Goal: Communication & Community: Ask a question

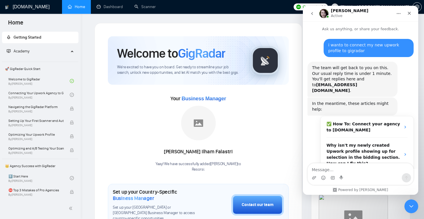
scroll to position [186, 0]
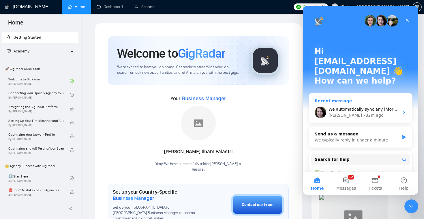
click at [367, 112] on div "Iryna • 32m ago" at bounding box center [363, 115] width 71 height 6
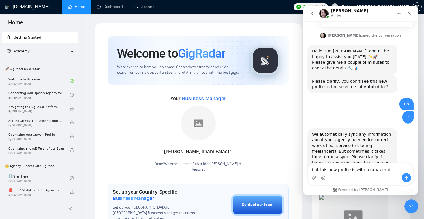
type textarea "but this new profile is with a new email"
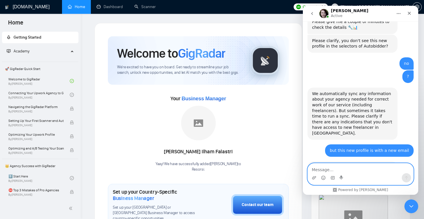
scroll to position [231, 0]
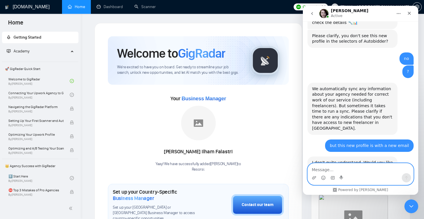
click at [333, 170] on textarea "Message…" at bounding box center [359, 168] width 105 height 10
type textarea "yes"
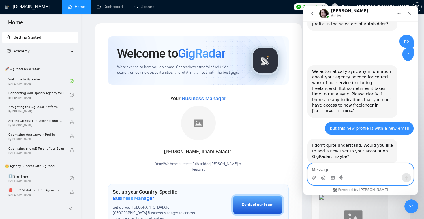
scroll to position [271, 0]
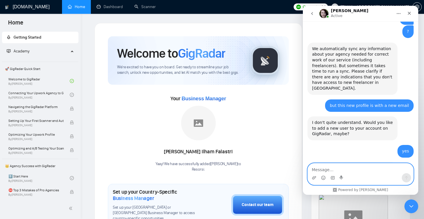
click at [337, 168] on textarea "Message…" at bounding box center [359, 168] width 105 height 10
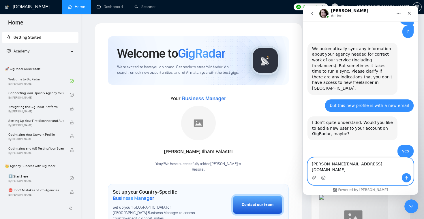
type textarea "[PERSON_NAME][EMAIL_ADDRESS][DOMAIN_NAME]"
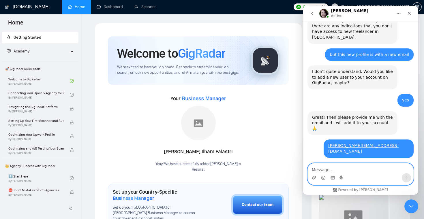
scroll to position [323, 0]
type textarea "not for now, thanks"
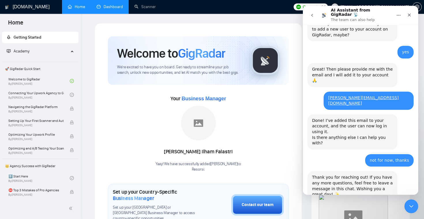
scroll to position [381, 0]
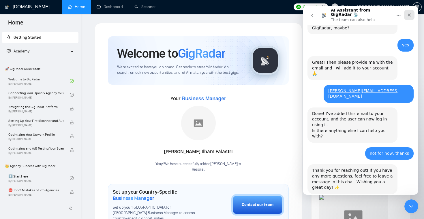
click at [406, 15] on div "Close" at bounding box center [409, 15] width 10 height 10
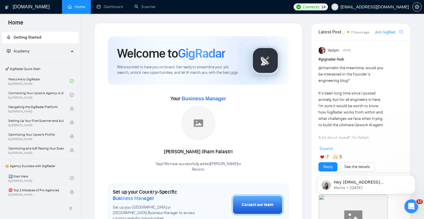
scroll to position [0, 0]
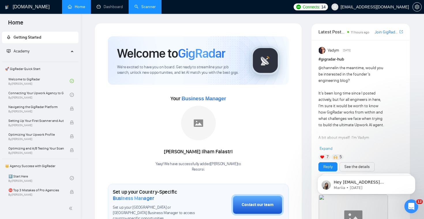
click at [150, 9] on link "Scanner" at bounding box center [144, 6] width 21 height 5
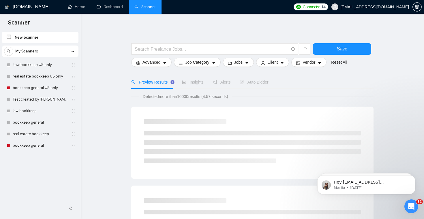
click at [256, 78] on div "Auto Bidder" at bounding box center [253, 81] width 29 height 13
click at [256, 83] on span "Auto Bidder" at bounding box center [253, 82] width 29 height 5
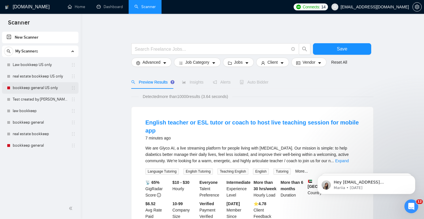
click at [34, 88] on link "bookkeep general US only" at bounding box center [40, 88] width 55 height 12
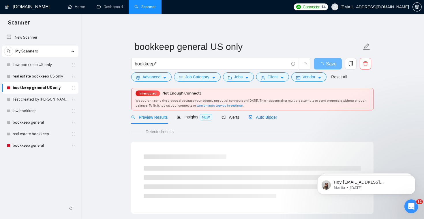
click at [261, 118] on span "Auto Bidder" at bounding box center [262, 117] width 29 height 5
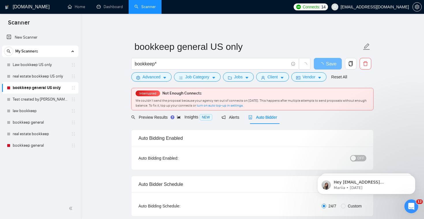
checkbox input "true"
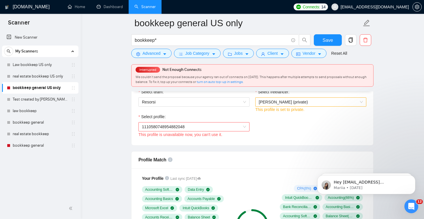
scroll to position [303, 0]
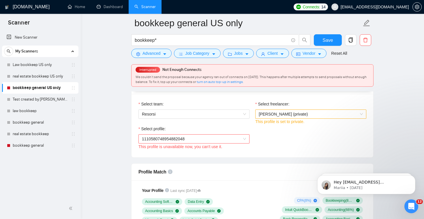
click at [260, 118] on div "This profile is set to private." at bounding box center [310, 121] width 111 height 6
click at [267, 117] on span "Lisa Kennedy (private)" at bounding box center [310, 114] width 104 height 9
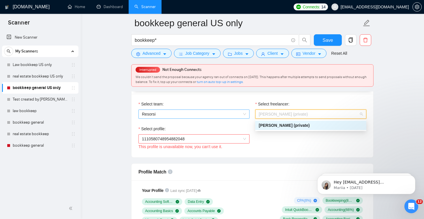
click at [224, 115] on span "Resorsi" at bounding box center [194, 114] width 104 height 9
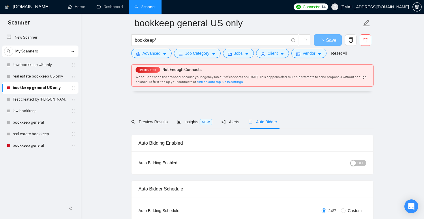
scroll to position [303, 0]
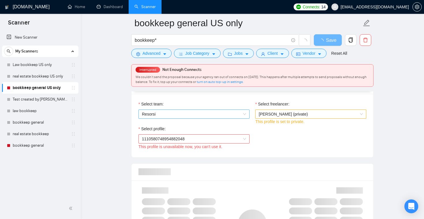
click at [158, 118] on span "Resorsi" at bounding box center [194, 114] width 104 height 9
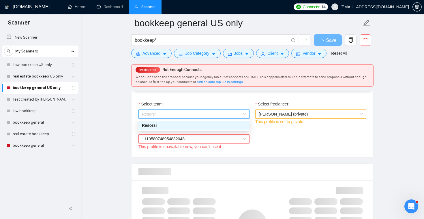
scroll to position [0, 0]
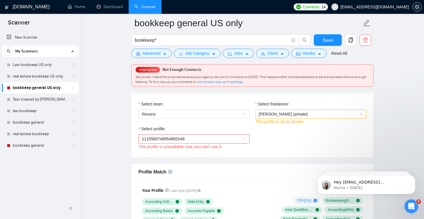
click at [408, 9] on span "[EMAIL_ADDRESS][DOMAIN_NAME]" at bounding box center [370, 7] width 84 height 18
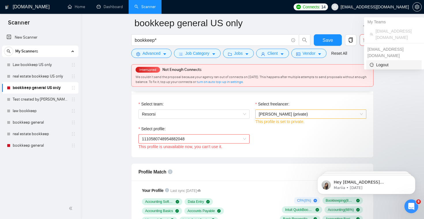
click at [394, 62] on span "Logout" at bounding box center [393, 65] width 48 height 6
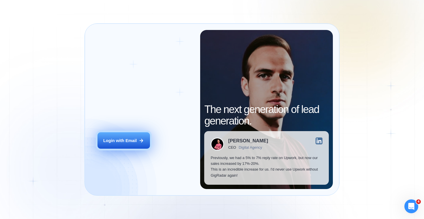
click at [132, 143] on div "Login with Email" at bounding box center [119, 141] width 33 height 6
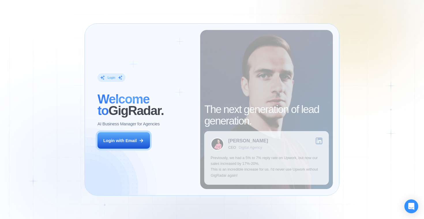
click at [150, 134] on div "Login ‍ Welcome to GigRadar. AI Business Manager for Agencies Login with Email" at bounding box center [145, 109] width 109 height 159
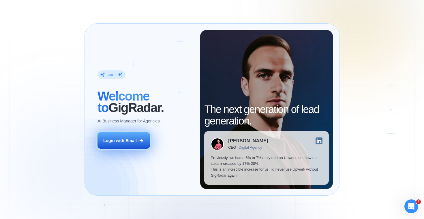
click at [146, 139] on button "Login with Email" at bounding box center [123, 140] width 52 height 16
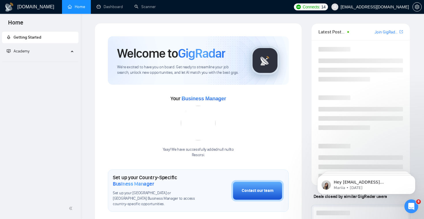
click at [396, 7] on span "[EMAIL_ADDRESS][DOMAIN_NAME]" at bounding box center [374, 7] width 68 height 0
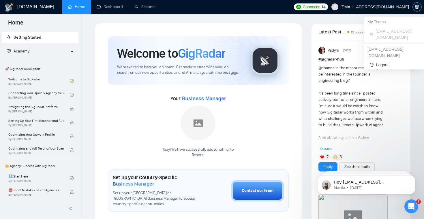
click at [417, 7] on icon "setting" at bounding box center [416, 7] width 5 height 5
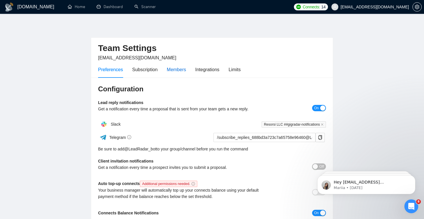
click at [178, 68] on div "Members" at bounding box center [176, 69] width 19 height 7
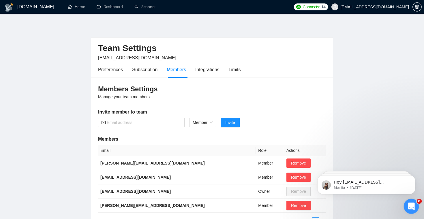
click at [408, 203] on icon "Open Intercom Messenger" at bounding box center [410, 206] width 10 height 10
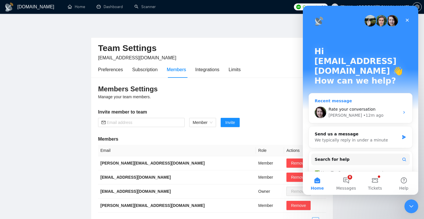
click at [380, 112] on div "[PERSON_NAME] • 12m ago" at bounding box center [363, 115] width 71 height 6
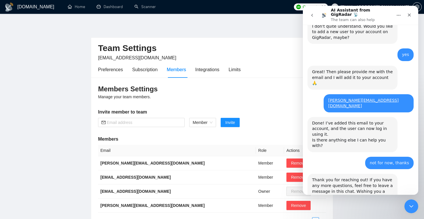
scroll to position [381, 0]
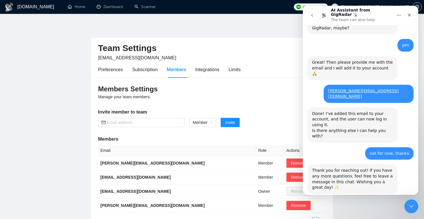
click at [348, 214] on span "OK" at bounding box center [347, 219] width 10 height 10
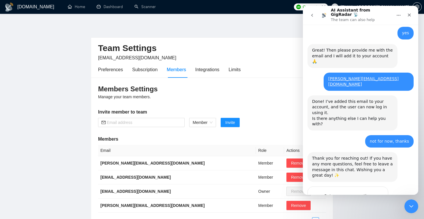
scroll to position [397, 0]
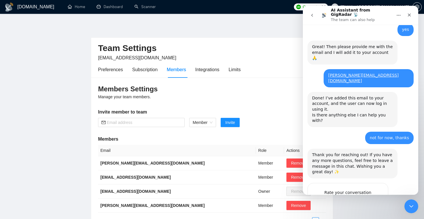
type textarea "di"
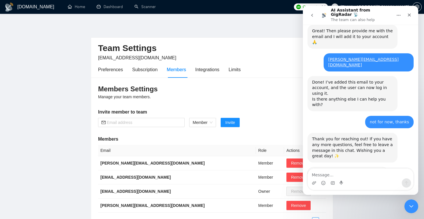
scroll to position [395, 0]
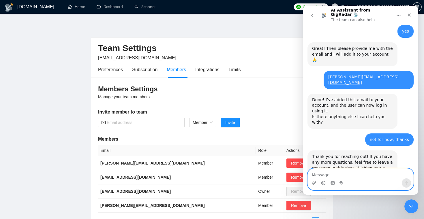
click at [330, 174] on textarea "Message…" at bounding box center [359, 174] width 105 height 10
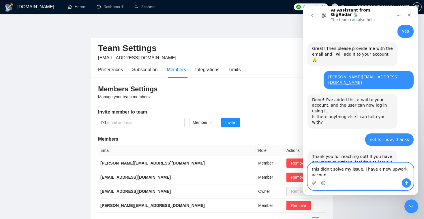
scroll to position [401, 0]
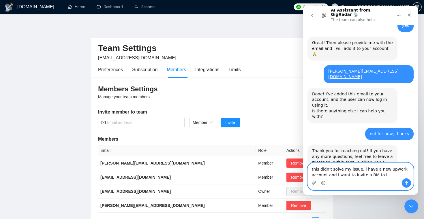
type textarea "this didn't solve my issue. i have a new upwork account and i want to invite a …"
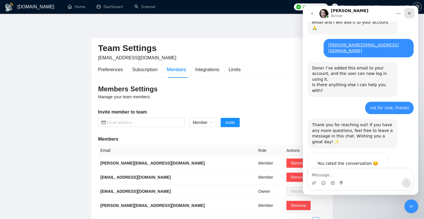
click at [411, 12] on icon "Close" at bounding box center [409, 13] width 5 height 5
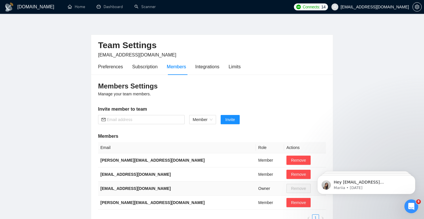
scroll to position [0, 0]
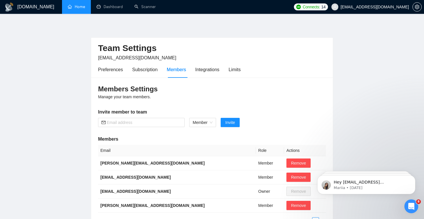
click at [83, 9] on link "Home" at bounding box center [76, 6] width 17 height 5
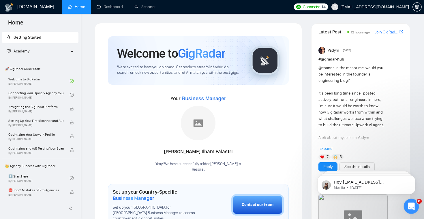
click at [411, 202] on icon "Open Intercom Messenger" at bounding box center [410, 206] width 10 height 10
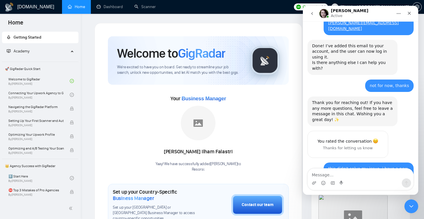
scroll to position [452, 0]
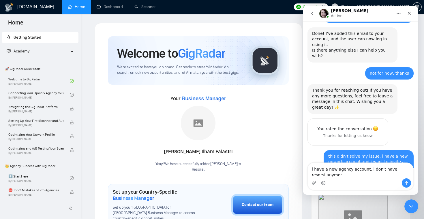
type textarea "i have a new agency account. i don't have resorsi anymore"
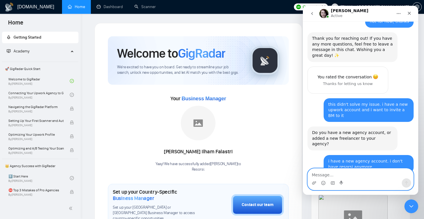
scroll to position [514, 0]
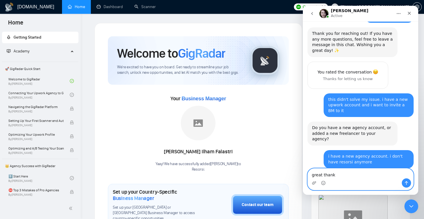
type textarea "great thanks"
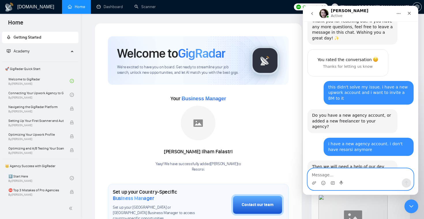
scroll to position [531, 0]
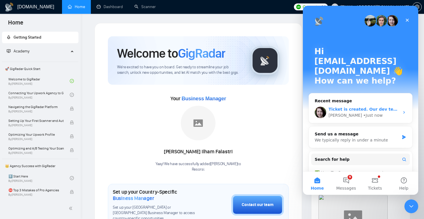
click at [367, 112] on div "[PERSON_NAME] • Just now" at bounding box center [363, 115] width 71 height 6
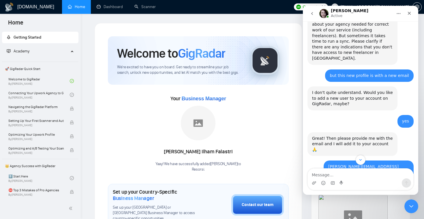
scroll to position [560, 0]
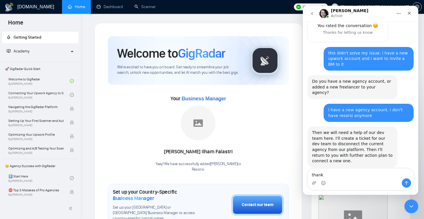
type textarea "thanks"
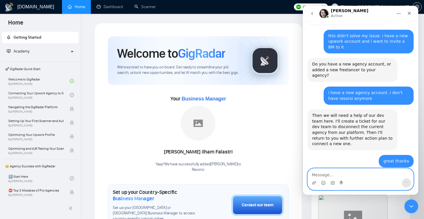
scroll to position [577, 0]
